Goal: Information Seeking & Learning: Learn about a topic

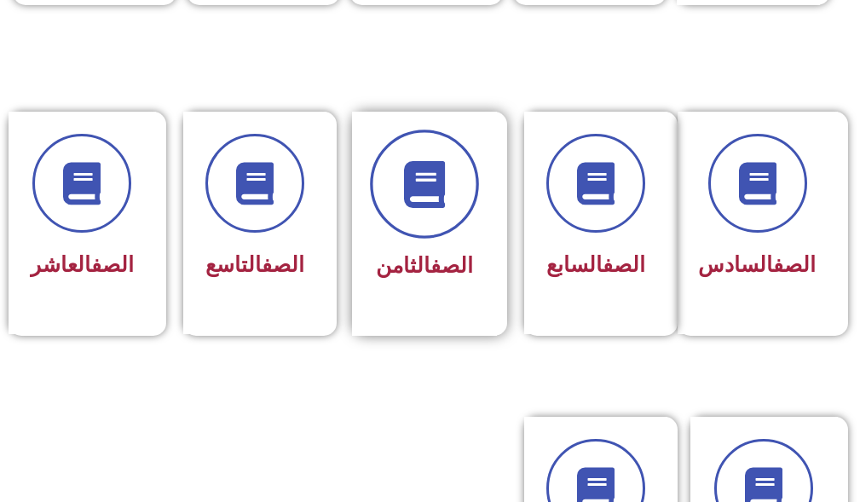
scroll to position [767, 0]
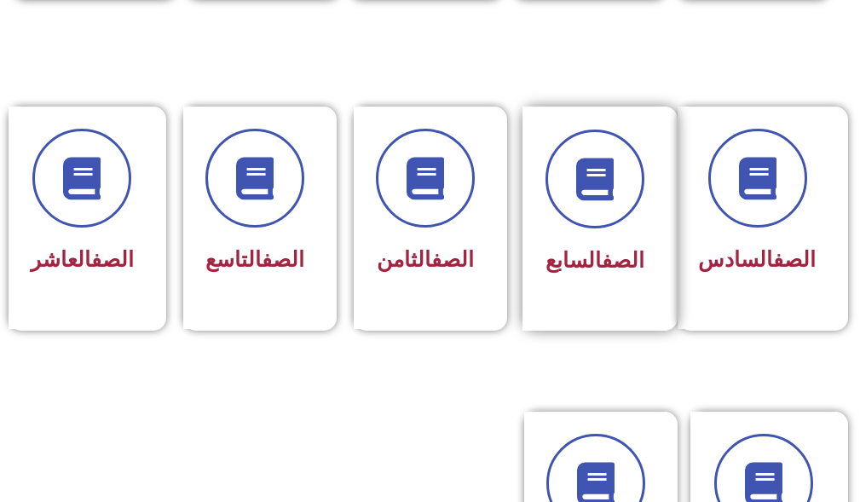
click at [556, 250] on span "الصف السابع" at bounding box center [594, 260] width 99 height 25
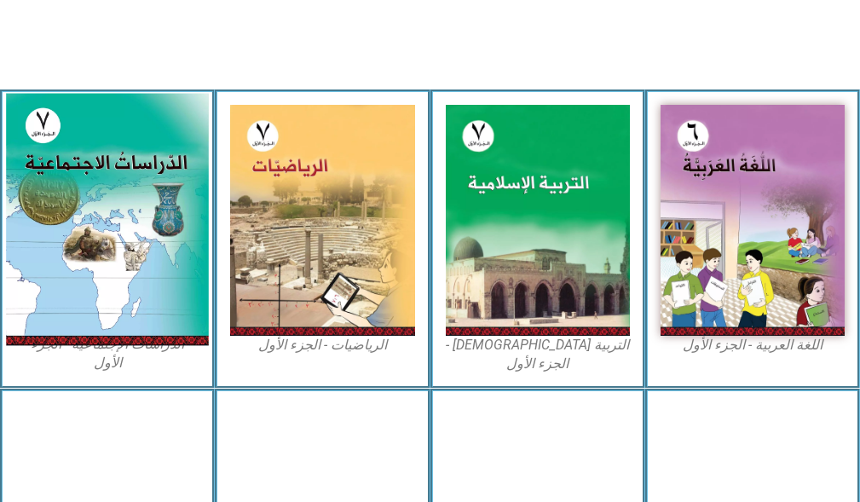
scroll to position [511, 0]
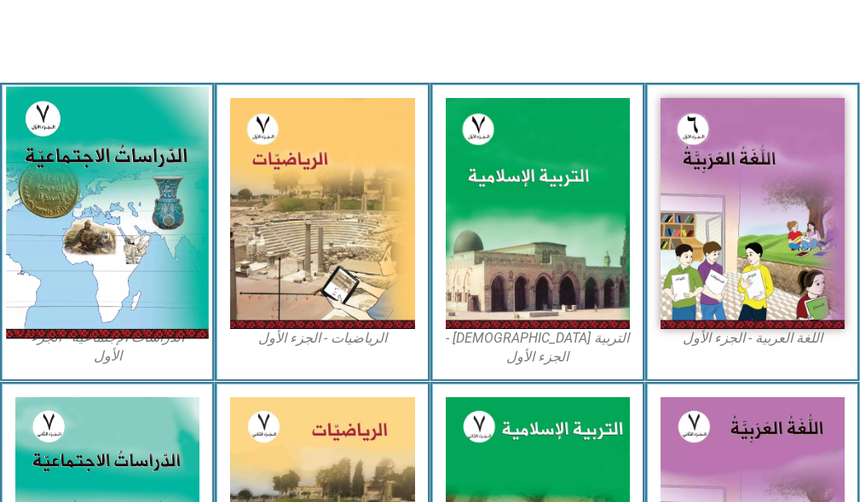
click at [62, 180] on img at bounding box center [107, 213] width 203 height 252
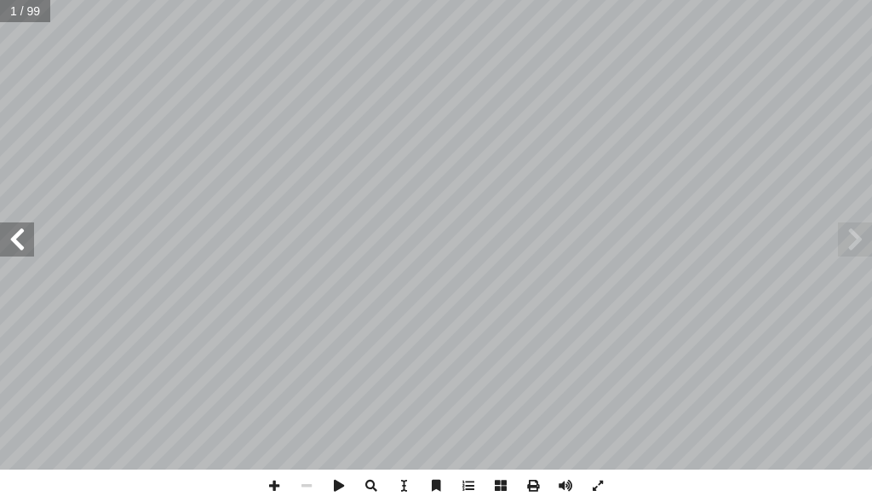
click at [16, 238] on span at bounding box center [17, 239] width 34 height 34
click at [15, 232] on span at bounding box center [17, 239] width 34 height 34
click at [25, 246] on span at bounding box center [17, 239] width 34 height 34
click at [26, 246] on span at bounding box center [17, 239] width 34 height 34
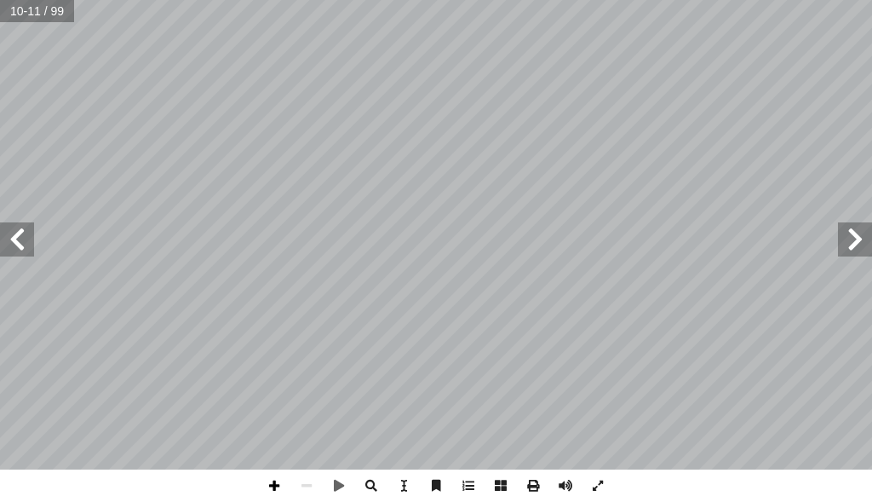
click at [267, 492] on span at bounding box center [274, 485] width 32 height 32
click at [305, 483] on span at bounding box center [307, 485] width 32 height 32
click at [656, 115] on html "الصفحة الرئيسية الصف الأول الصف الثاني الصف الثالث الصف الرابع الصف الخامس الصف…" at bounding box center [436, 57] width 872 height 115
click at [0, 249] on span at bounding box center [17, 239] width 34 height 34
click at [864, 242] on span at bounding box center [855, 239] width 34 height 34
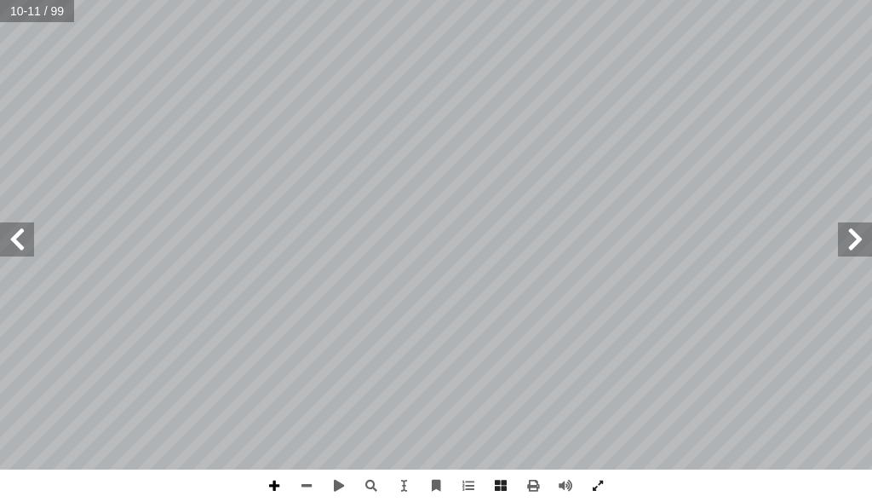
click at [281, 493] on span at bounding box center [274, 485] width 32 height 32
